Goal: Transaction & Acquisition: Purchase product/service

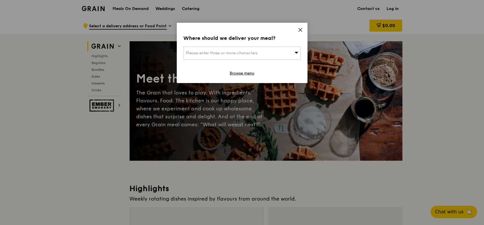
click at [300, 29] on icon at bounding box center [300, 29] width 3 height 3
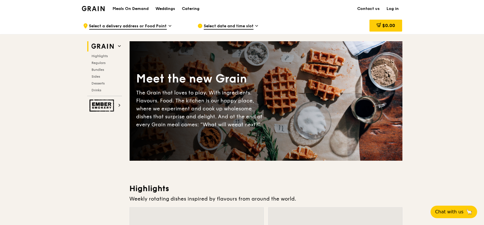
scroll to position [142, 0]
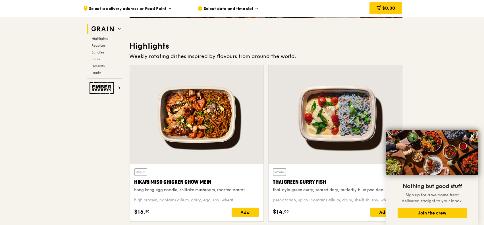
drag, startPoint x: 135, startPoint y: 181, endPoint x: 216, endPoint y: 181, distance: 80.4
click at [216, 181] on div "Hikari Miso Chicken Chow Mein" at bounding box center [196, 182] width 125 height 8
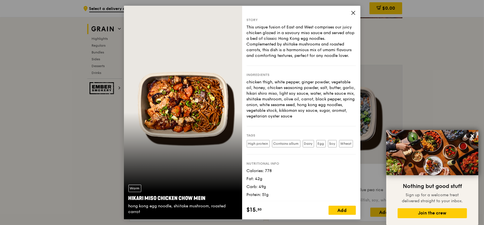
click at [353, 11] on icon at bounding box center [353, 12] width 5 height 5
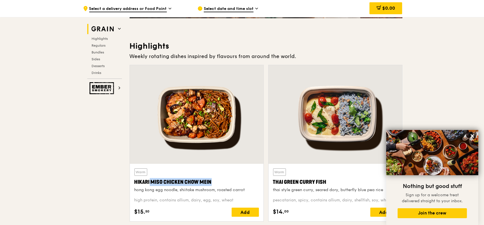
drag, startPoint x: 137, startPoint y: 180, endPoint x: 198, endPoint y: 182, distance: 60.9
click at [198, 182] on div "Hikari Miso Chicken Chow Mein" at bounding box center [196, 182] width 125 height 8
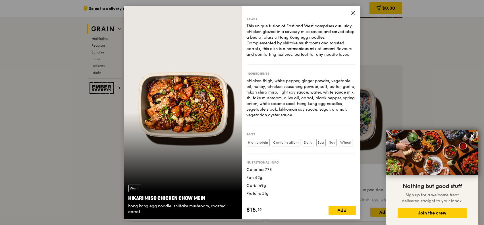
scroll to position [16, 0]
drag, startPoint x: 128, startPoint y: 198, endPoint x: 209, endPoint y: 198, distance: 81.0
click at [209, 198] on div "Hikari Miso Chicken Chow Mein" at bounding box center [182, 198] width 109 height 8
copy div "Hikari Miso Chicken Chow Mein"
click at [353, 12] on icon at bounding box center [353, 12] width 3 height 3
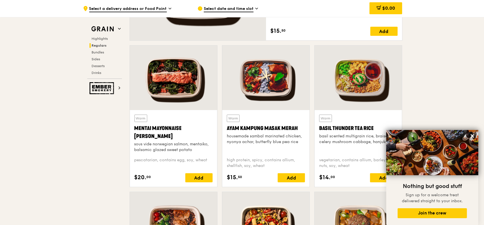
scroll to position [483, 0]
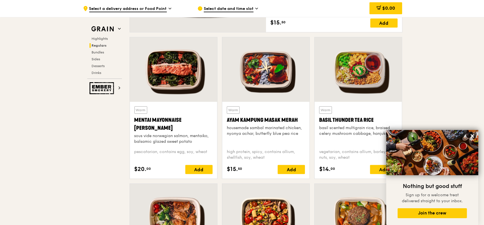
click at [264, 81] on div at bounding box center [265, 69] width 87 height 65
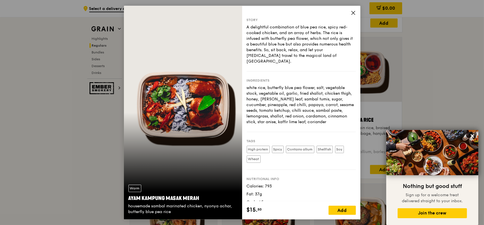
drag, startPoint x: 128, startPoint y: 197, endPoint x: 198, endPoint y: 201, distance: 69.5
click at [198, 201] on div "Ayam Kampung Masak Merah" at bounding box center [182, 198] width 109 height 8
copy div "Ayam Kampung Masak Merah"
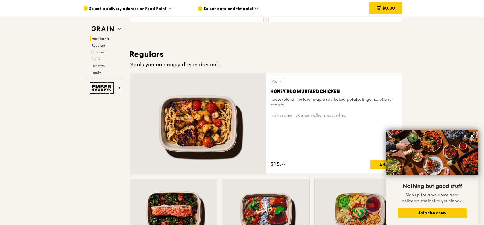
scroll to position [341, 0]
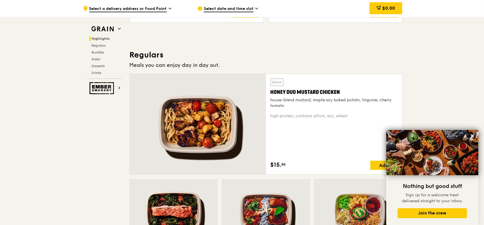
drag, startPoint x: 271, startPoint y: 91, endPoint x: 348, endPoint y: 93, distance: 77.1
click at [348, 93] on div "Honey Duo Mustard Chicken" at bounding box center [334, 92] width 127 height 8
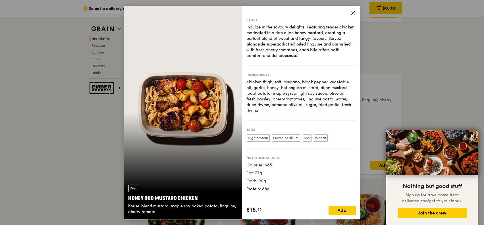
drag, startPoint x: 128, startPoint y: 198, endPoint x: 202, endPoint y: 200, distance: 73.4
click at [202, 200] on div "Honey Duo Mustard Chicken" at bounding box center [182, 198] width 109 height 8
copy div "Honey Duo Mustard Chicken"
click at [352, 13] on icon at bounding box center [353, 12] width 5 height 5
